Goal: Task Accomplishment & Management: Use online tool/utility

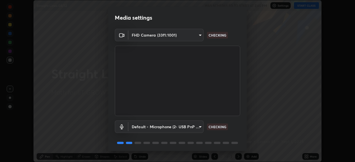
scroll to position [20, 0]
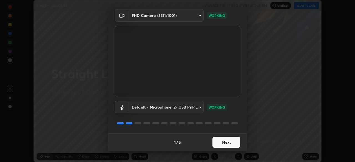
click at [220, 140] on button "Next" at bounding box center [226, 142] width 28 height 11
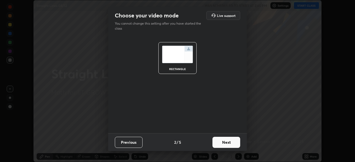
click at [222, 140] on button "Next" at bounding box center [226, 142] width 28 height 11
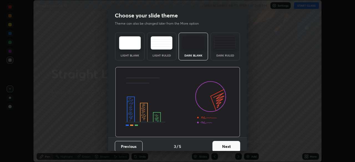
click at [222, 146] on button "Next" at bounding box center [226, 146] width 28 height 11
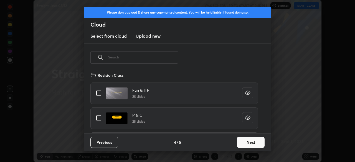
scroll to position [62, 178]
click at [248, 139] on button "Next" at bounding box center [251, 142] width 28 height 11
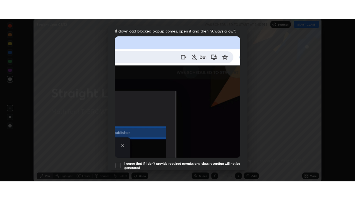
scroll to position [133, 0]
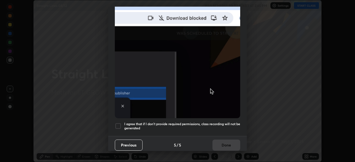
click at [202, 122] on h5 "I agree that if I don't provide required permissions, class recording will not …" at bounding box center [182, 126] width 116 height 9
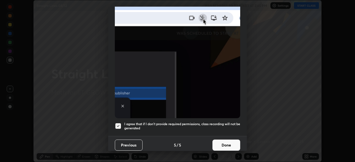
click at [223, 144] on button "Done" at bounding box center [226, 145] width 28 height 11
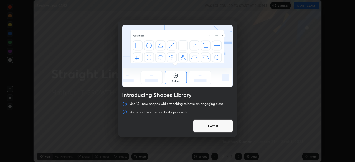
click at [216, 126] on button "Got it" at bounding box center [213, 125] width 40 height 13
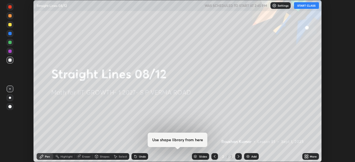
click at [304, 6] on button "START CLASS" at bounding box center [306, 5] width 25 height 7
click at [307, 156] on icon at bounding box center [307, 155] width 1 height 1
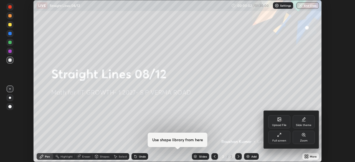
click at [279, 134] on icon at bounding box center [279, 135] width 4 height 4
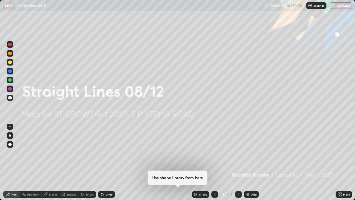
scroll to position [200, 355]
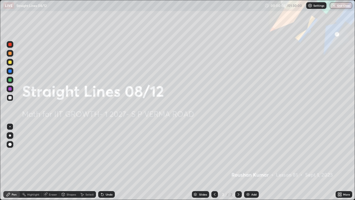
click at [250, 162] on div "Add" at bounding box center [251, 194] width 15 height 7
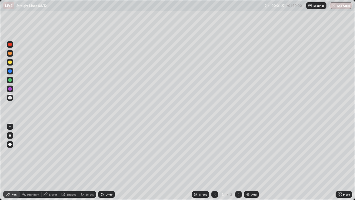
click at [10, 62] on div at bounding box center [9, 61] width 3 height 3
click at [111, 162] on div "Undo" at bounding box center [109, 194] width 7 height 3
click at [109, 162] on div "Undo" at bounding box center [109, 194] width 7 height 3
click at [111, 162] on div "Undo" at bounding box center [109, 194] width 7 height 3
click at [112, 162] on div "Undo" at bounding box center [106, 194] width 17 height 7
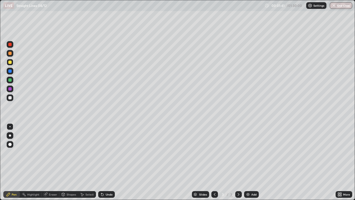
click at [108, 162] on div "Undo" at bounding box center [106, 194] width 17 height 7
click at [10, 80] on div at bounding box center [9, 79] width 3 height 3
click at [53, 162] on div "Eraser" at bounding box center [53, 194] width 8 height 3
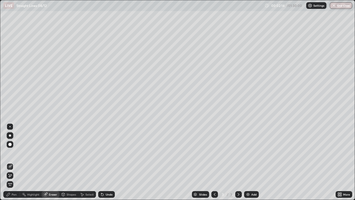
click at [13, 162] on div "Pen" at bounding box center [14, 194] width 5 height 3
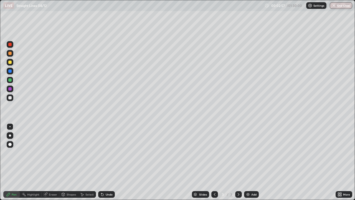
click at [110, 162] on div "Undo" at bounding box center [109, 194] width 7 height 3
click at [111, 162] on div "Undo" at bounding box center [109, 194] width 7 height 3
click at [9, 98] on div at bounding box center [9, 97] width 3 height 3
click at [109, 162] on div "Undo" at bounding box center [106, 194] width 17 height 7
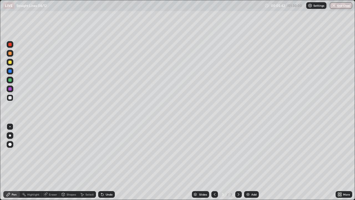
click at [10, 62] on div at bounding box center [9, 61] width 3 height 3
click at [251, 162] on div "Add" at bounding box center [253, 194] width 5 height 3
click at [108, 162] on div "Undo" at bounding box center [106, 194] width 17 height 7
click at [108, 162] on div "Undo" at bounding box center [109, 194] width 7 height 3
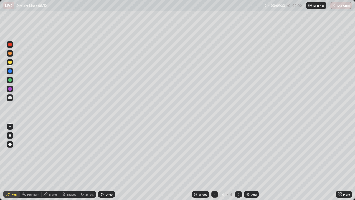
click at [110, 162] on div "Undo" at bounding box center [106, 194] width 17 height 7
click at [11, 80] on div at bounding box center [9, 79] width 3 height 3
click at [10, 98] on div at bounding box center [9, 97] width 3 height 3
click at [110, 162] on div "Undo" at bounding box center [106, 194] width 17 height 7
click at [109, 162] on div "Undo" at bounding box center [109, 194] width 7 height 3
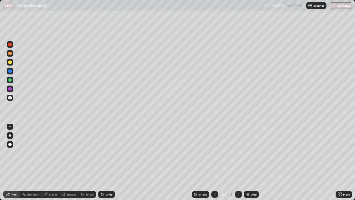
click at [252, 162] on div "Add" at bounding box center [253, 194] width 5 height 3
click at [11, 81] on div at bounding box center [9, 79] width 3 height 3
click at [11, 89] on div at bounding box center [9, 88] width 3 height 3
click at [9, 97] on div at bounding box center [9, 97] width 3 height 3
click at [9, 88] on div at bounding box center [9, 88] width 3 height 3
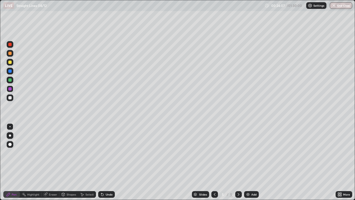
click at [11, 99] on div at bounding box center [9, 97] width 3 height 3
click at [111, 162] on div "Undo" at bounding box center [109, 194] width 7 height 3
click at [109, 162] on div "Undo" at bounding box center [109, 194] width 7 height 3
click at [108, 162] on div "Undo" at bounding box center [109, 194] width 7 height 3
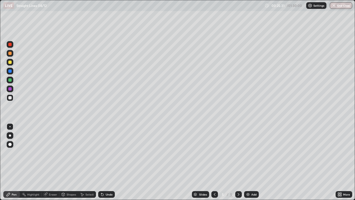
click at [109, 162] on div "Undo" at bounding box center [109, 194] width 7 height 3
click at [109, 162] on div "Undo" at bounding box center [106, 194] width 17 height 7
click at [110, 162] on div "Undo" at bounding box center [109, 194] width 7 height 3
click at [109, 162] on div "Undo" at bounding box center [109, 194] width 7 height 3
click at [9, 63] on div at bounding box center [9, 61] width 3 height 3
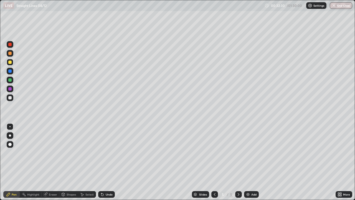
click at [10, 45] on div at bounding box center [9, 44] width 3 height 3
click at [11, 63] on div at bounding box center [9, 61] width 3 height 3
click at [253, 162] on div "Add" at bounding box center [253, 194] width 5 height 3
click at [11, 80] on div at bounding box center [9, 79] width 3 height 3
click at [10, 98] on div at bounding box center [9, 97] width 3 height 3
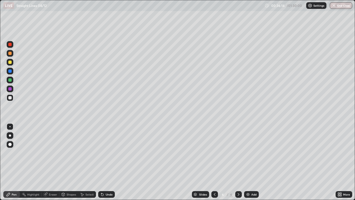
click at [11, 45] on div at bounding box center [9, 44] width 3 height 3
click at [9, 97] on div at bounding box center [9, 97] width 3 height 3
click at [251, 162] on div "Add" at bounding box center [253, 194] width 5 height 3
click at [11, 63] on div at bounding box center [9, 61] width 3 height 3
click at [11, 79] on div at bounding box center [9, 79] width 3 height 3
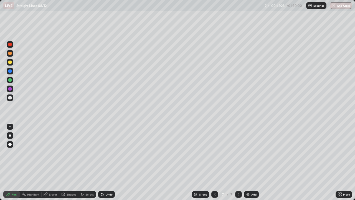
click at [51, 162] on div "Eraser" at bounding box center [53, 194] width 8 height 3
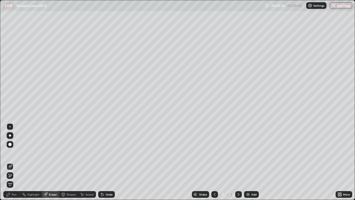
click at [11, 162] on icon at bounding box center [8, 194] width 4 height 4
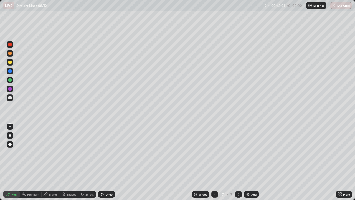
click at [11, 99] on div at bounding box center [9, 97] width 3 height 3
click at [109, 162] on div "Undo" at bounding box center [109, 194] width 7 height 3
click at [108, 162] on div "Undo" at bounding box center [109, 194] width 7 height 3
click at [253, 162] on div "Add" at bounding box center [253, 194] width 5 height 3
click at [11, 61] on div at bounding box center [9, 61] width 3 height 3
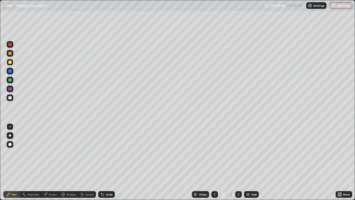
click at [12, 80] on div at bounding box center [10, 80] width 7 height 7
click at [111, 162] on div "Undo" at bounding box center [109, 194] width 7 height 3
click at [108, 162] on div "Undo" at bounding box center [106, 194] width 17 height 7
click at [252, 162] on div "Add" at bounding box center [253, 194] width 5 height 3
click at [11, 62] on div at bounding box center [9, 61] width 3 height 3
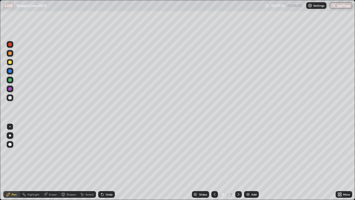
click at [10, 80] on div at bounding box center [9, 79] width 3 height 3
click at [10, 71] on div at bounding box center [9, 70] width 3 height 3
click at [252, 162] on div "Add" at bounding box center [253, 194] width 5 height 3
click at [11, 62] on div at bounding box center [9, 61] width 3 height 3
click at [106, 162] on div "Undo" at bounding box center [109, 194] width 7 height 3
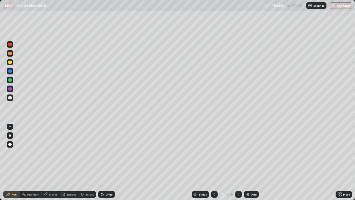
click at [11, 80] on div at bounding box center [9, 79] width 3 height 3
click at [10, 70] on div at bounding box center [9, 70] width 3 height 3
click at [12, 45] on div at bounding box center [10, 44] width 7 height 7
click at [10, 80] on div at bounding box center [9, 79] width 3 height 3
click at [10, 97] on div at bounding box center [9, 97] width 3 height 3
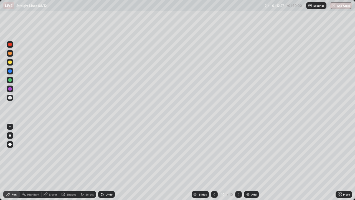
click at [10, 89] on div at bounding box center [9, 88] width 3 height 3
click at [51, 162] on div "Eraser" at bounding box center [53, 194] width 8 height 3
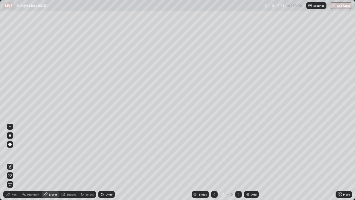
click at [14, 162] on div "Pen" at bounding box center [14, 194] width 5 height 3
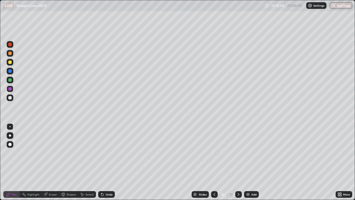
click at [10, 71] on div at bounding box center [9, 70] width 3 height 3
click at [11, 63] on div at bounding box center [9, 61] width 3 height 3
click at [251, 162] on div "Add" at bounding box center [253, 194] width 5 height 3
click at [10, 80] on div at bounding box center [9, 79] width 3 height 3
click at [11, 63] on div at bounding box center [9, 61] width 3 height 3
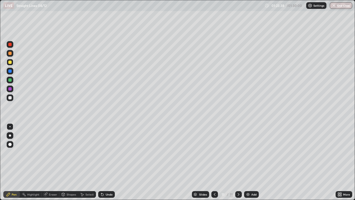
click at [252, 162] on div "Add" at bounding box center [253, 194] width 5 height 3
click at [10, 80] on div at bounding box center [9, 79] width 3 height 3
click at [11, 97] on div at bounding box center [9, 97] width 3 height 3
click at [341, 7] on button "End Class" at bounding box center [341, 5] width 22 height 7
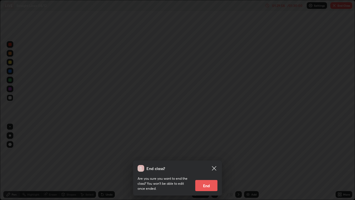
click at [208, 162] on button "End" at bounding box center [206, 185] width 22 height 11
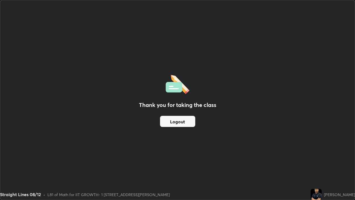
click at [175, 118] on button "Logout" at bounding box center [177, 121] width 35 height 11
